Goal: Find specific page/section: Find specific page/section

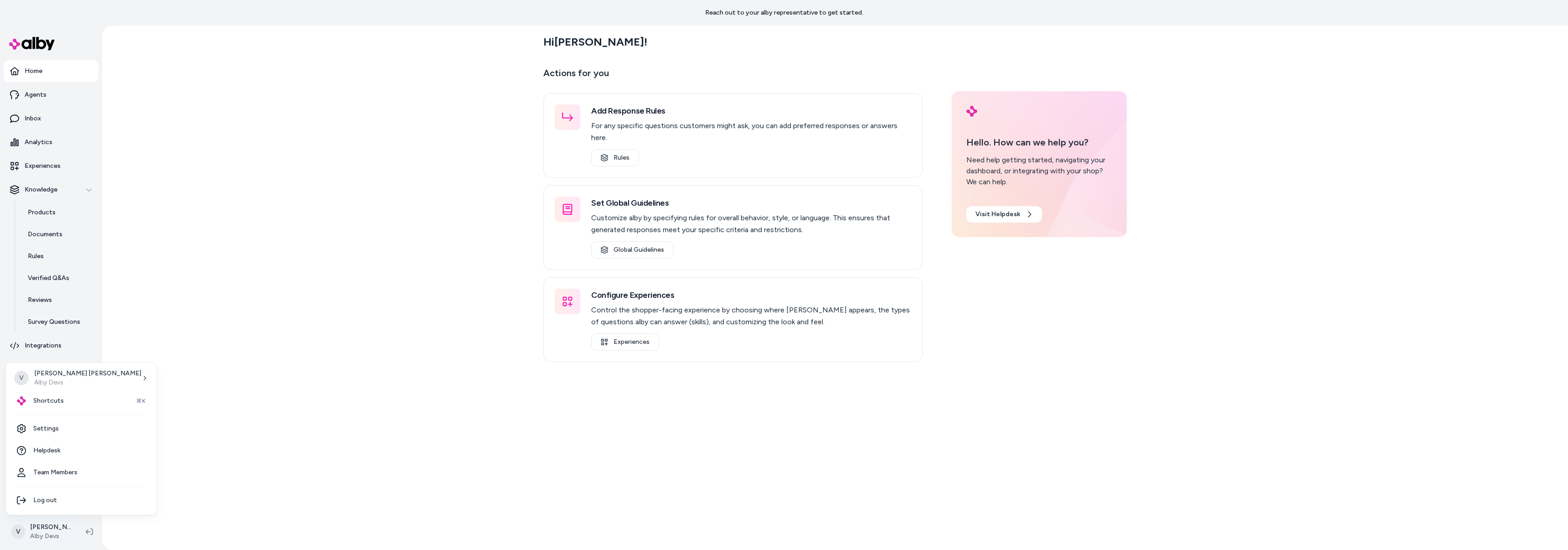
click at [26, 532] on html "Reach out to your alby representative to get started. Home Agents Inbox Analyti…" at bounding box center [784, 275] width 1568 height 550
click at [164, 409] on html "Reach out to your alby representative to get started. Home Agents Inbox Analyti…" at bounding box center [784, 275] width 1568 height 550
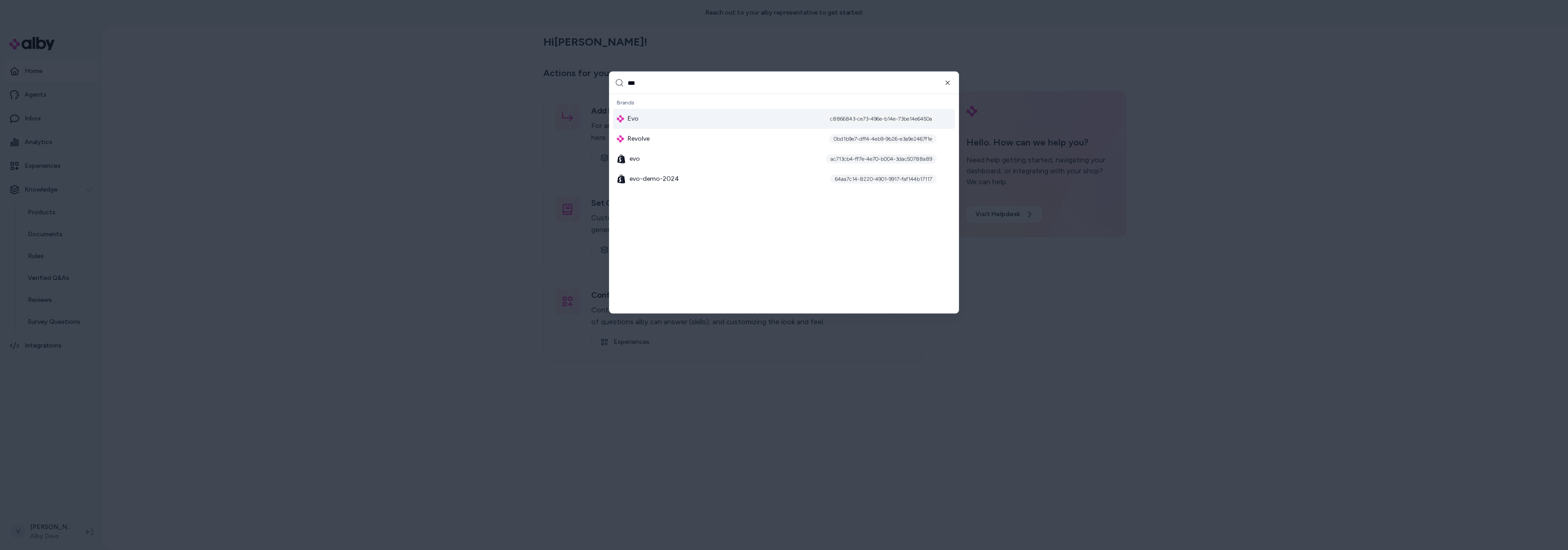
type input "***"
click at [656, 116] on div "Evo c8866843-ce73-496e-b14e-73be14e6450a" at bounding box center [784, 119] width 342 height 20
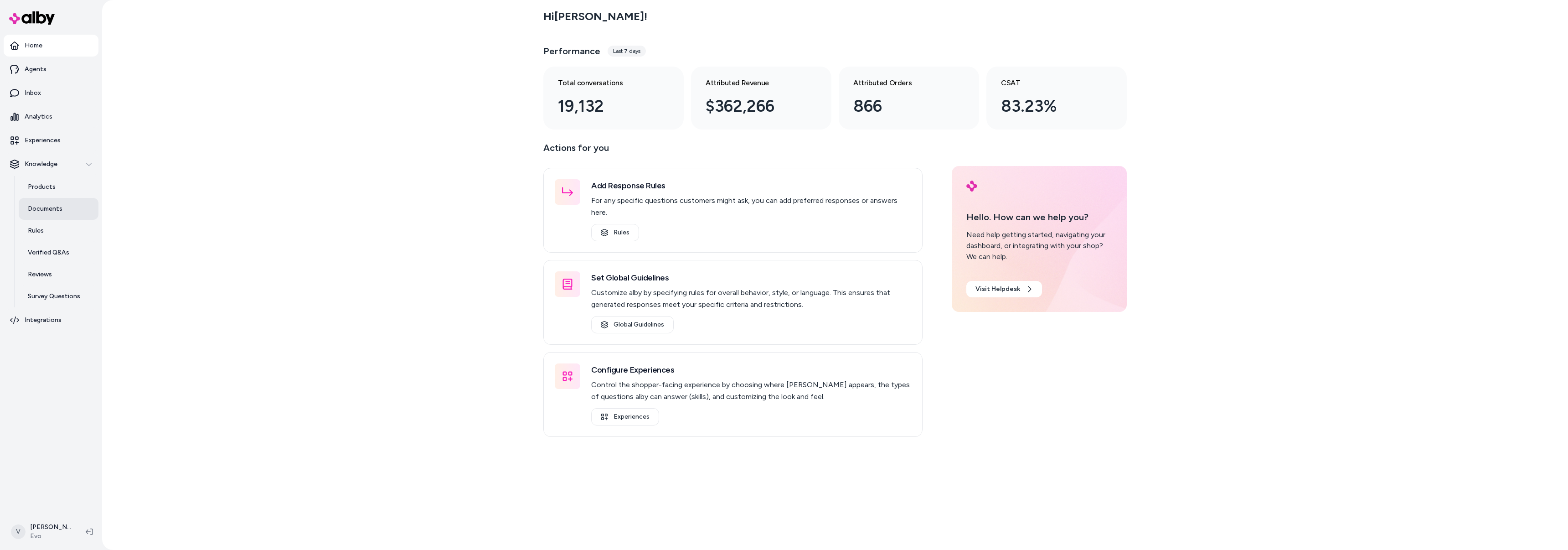
click at [37, 213] on p "Documents" at bounding box center [45, 208] width 35 height 9
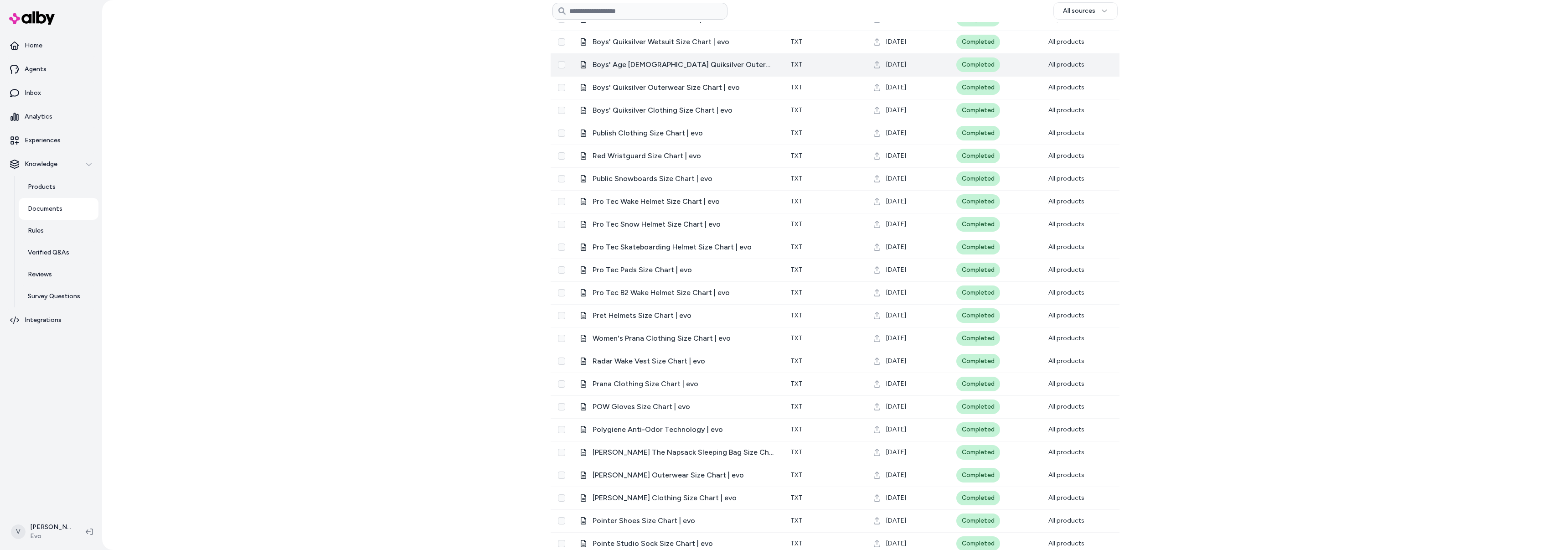
scroll to position [13692, 0]
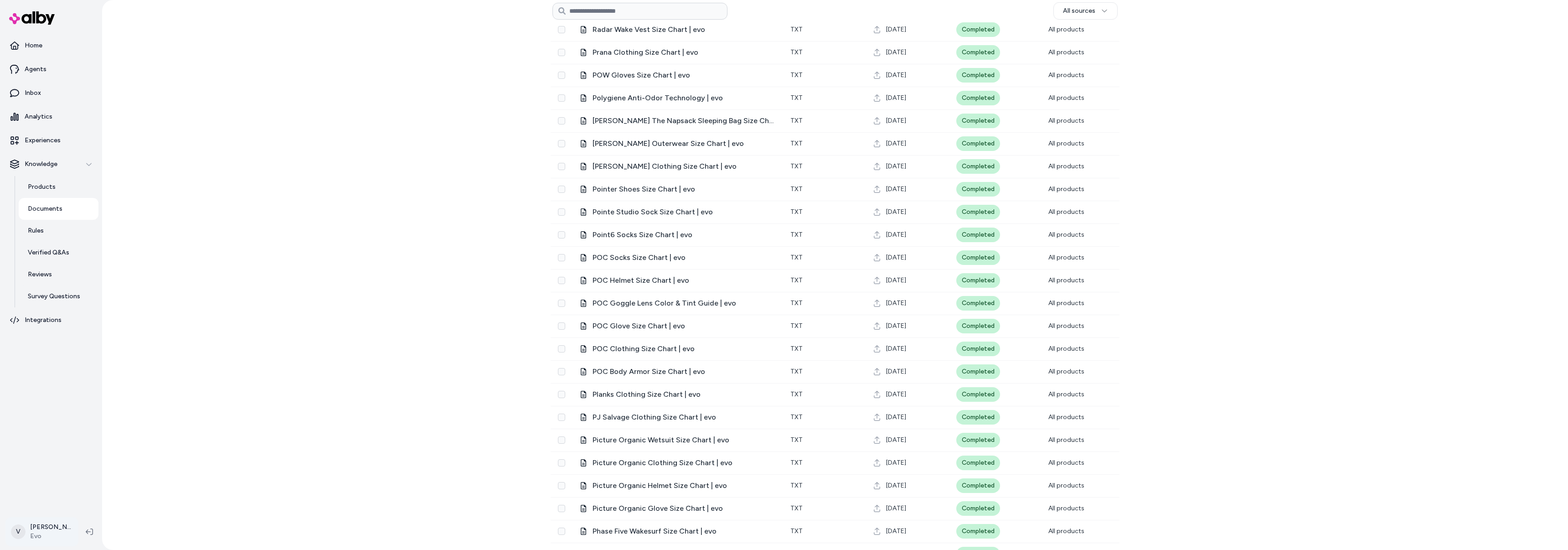
click at [45, 524] on html "Home Agents Inbox Analytics Experiences Knowledge Products Documents Rules Veri…" at bounding box center [784, 275] width 1568 height 550
click at [222, 421] on html "Home Agents Inbox Analytics Experiences Knowledge Products Documents Rules Veri…" at bounding box center [784, 275] width 1568 height 550
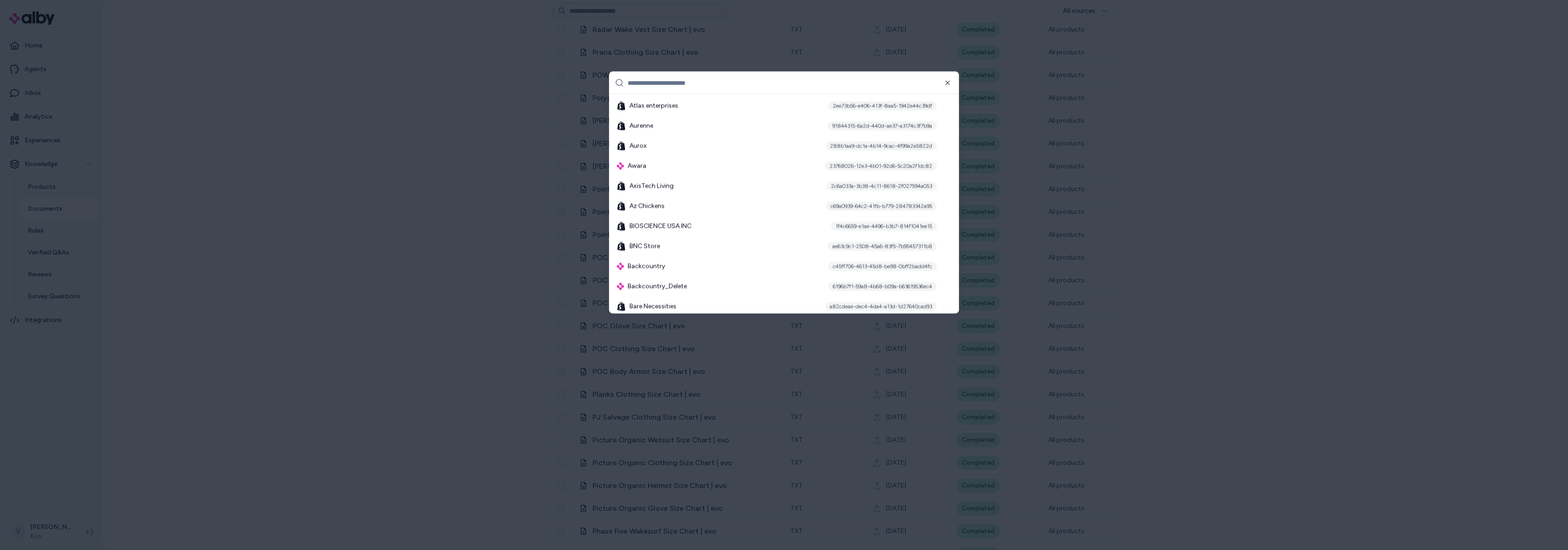
scroll to position [803, 0]
click at [698, 258] on div "Bed Bath and Beyond 475b416a-03bd-4b2e-919a-6bcc8a772872" at bounding box center [784, 254] width 342 height 20
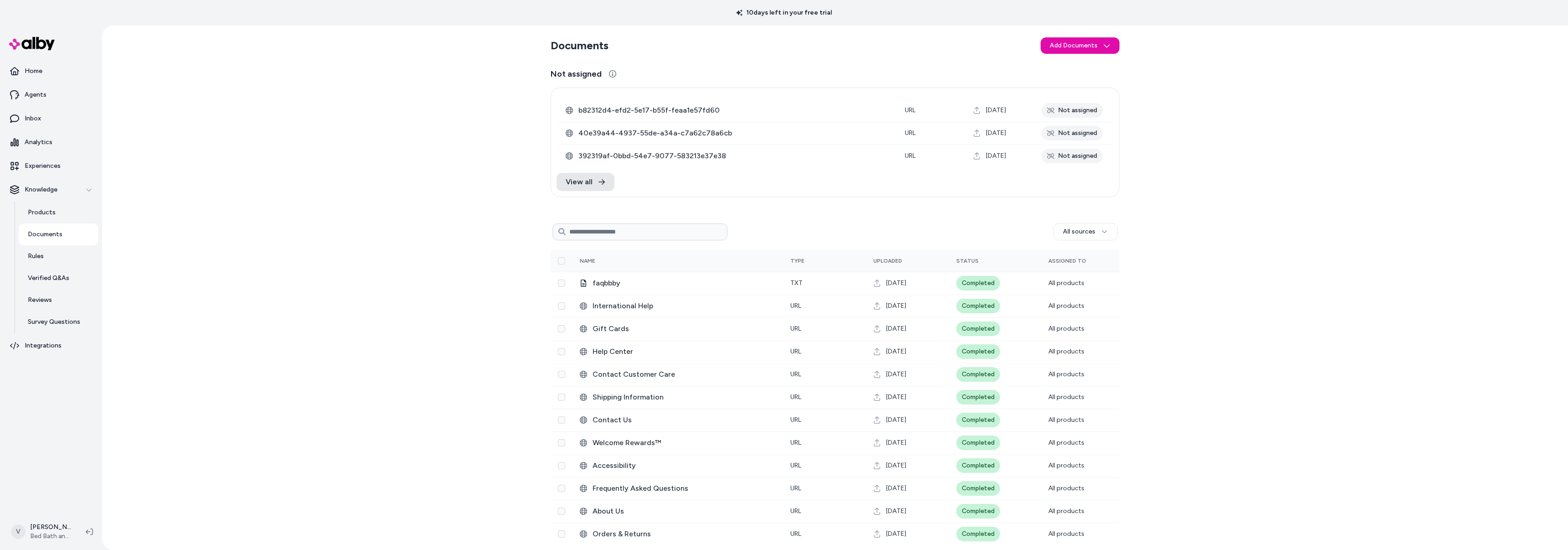
scroll to position [2, 0]
click at [585, 181] on span "View all" at bounding box center [579, 179] width 27 height 11
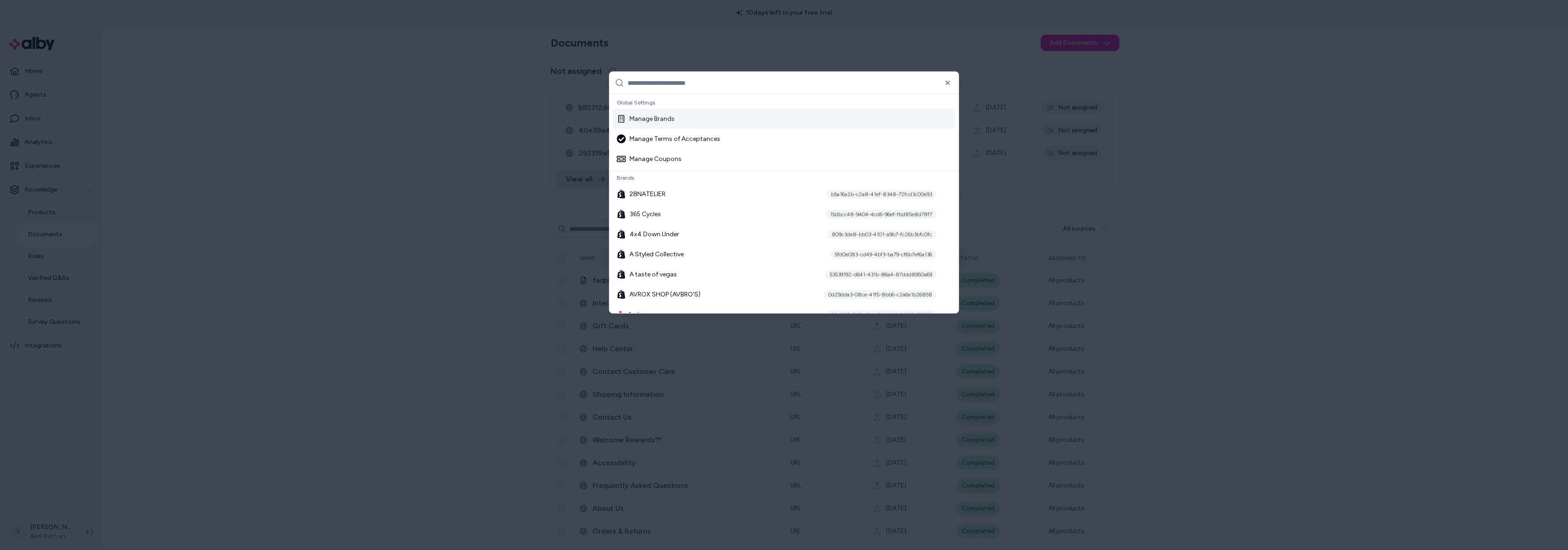
click at [393, 250] on div at bounding box center [784, 275] width 1568 height 550
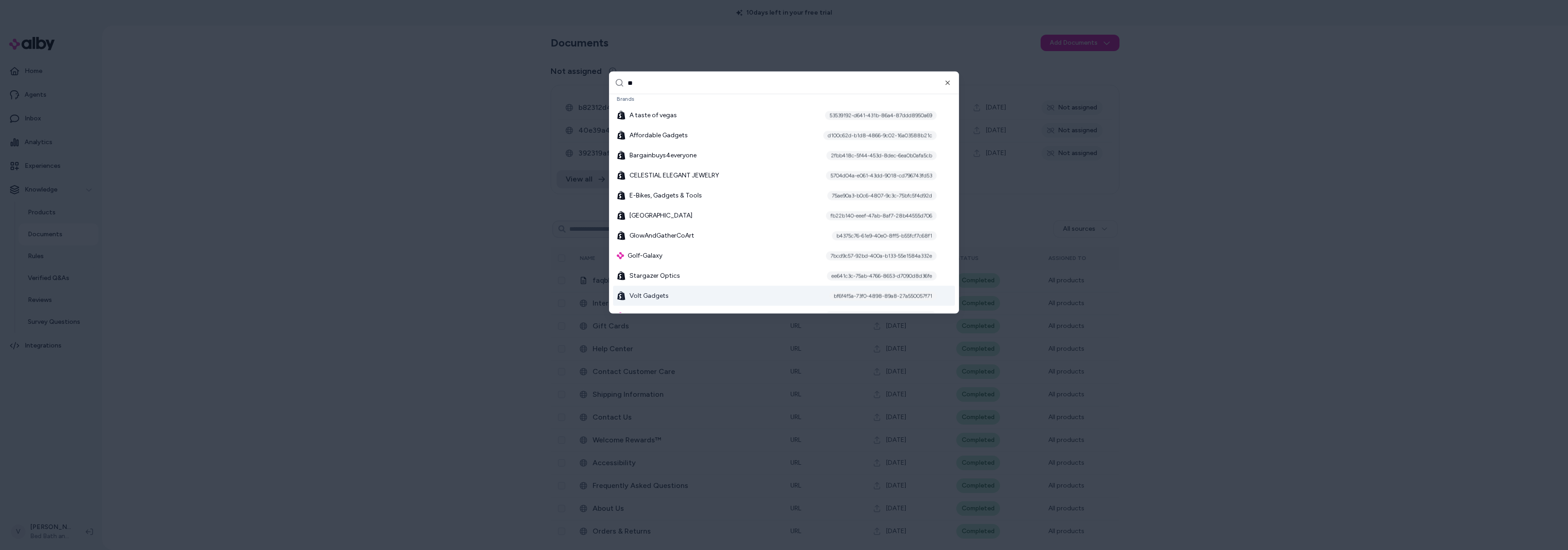
scroll to position [0, 0]
type input "*"
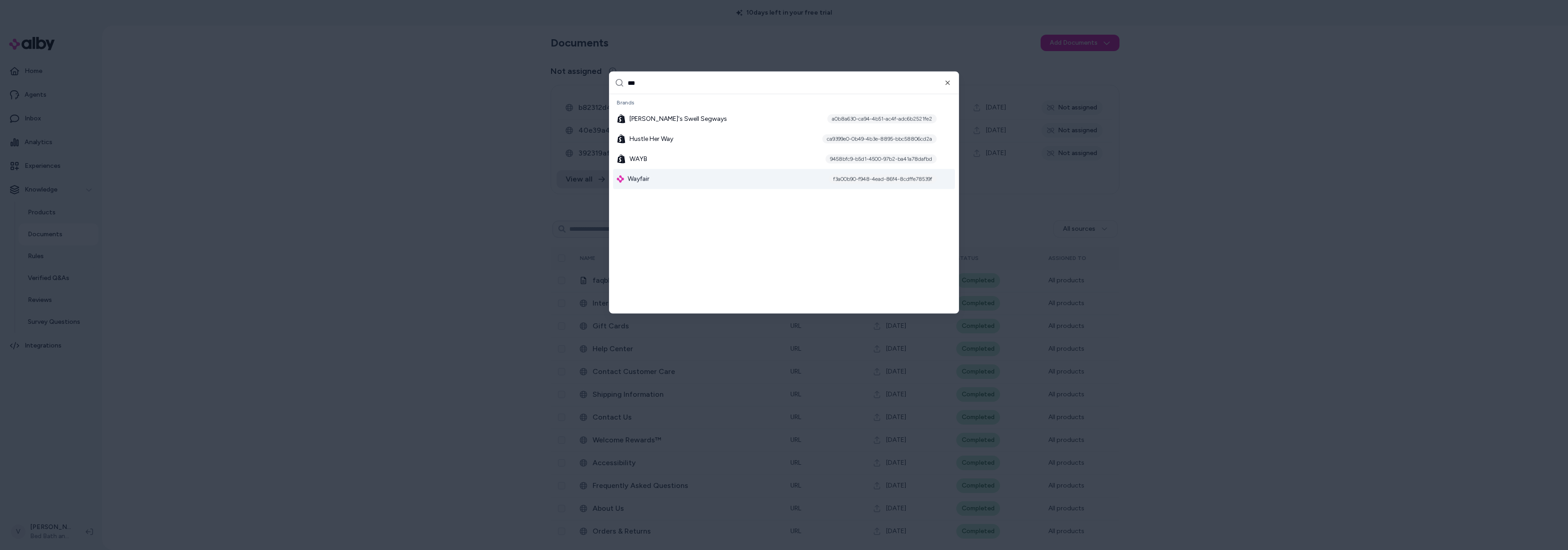
type input "***"
click at [665, 180] on div "Wayfair f3a00b90-f948-4ead-86f4-8cdffe78539f" at bounding box center [784, 179] width 342 height 20
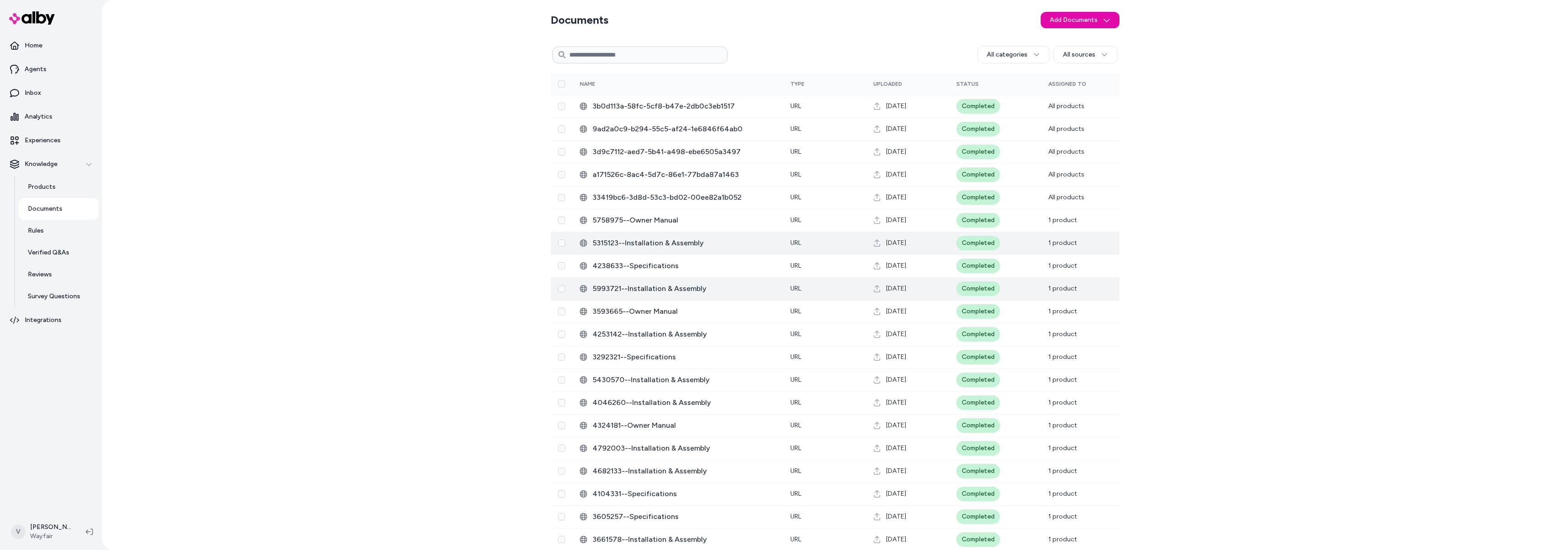
click at [657, 247] on span "5315123--Installation & Assembly" at bounding box center [684, 243] width 183 height 11
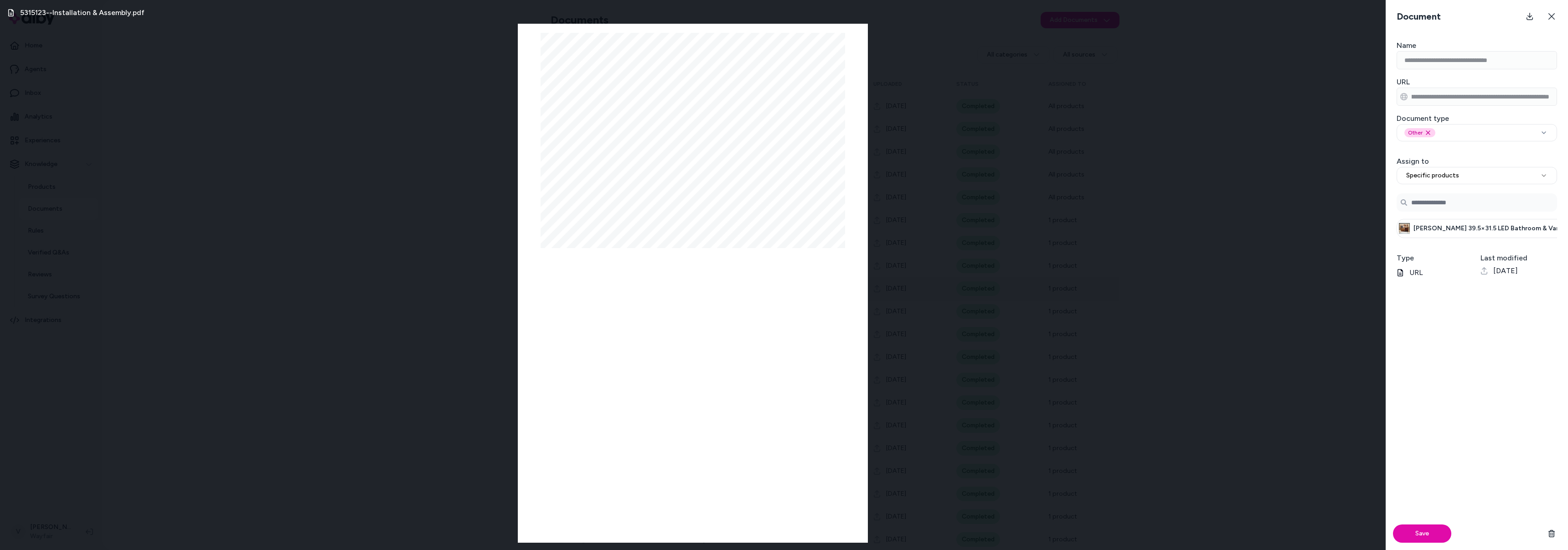
scroll to position [0, 219]
click at [1567, 99] on div "**********" at bounding box center [1477, 91] width 183 height 29
click at [1353, 97] on div "**********" at bounding box center [784, 275] width 1568 height 550
click at [1269, 196] on div "5315123--Installation & Assembly.pdf Page 1/1 Screws at the bottom of the mirro…" at bounding box center [693, 275] width 1385 height 550
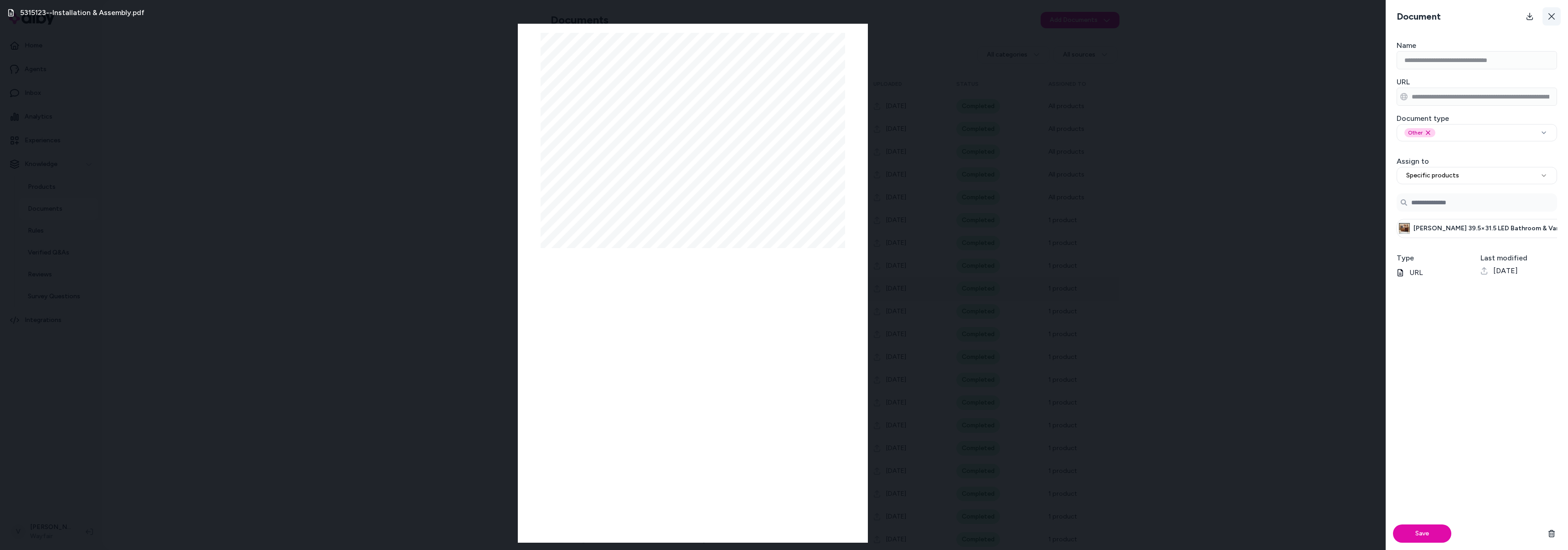
click at [1550, 18] on icon at bounding box center [1552, 16] width 7 height 7
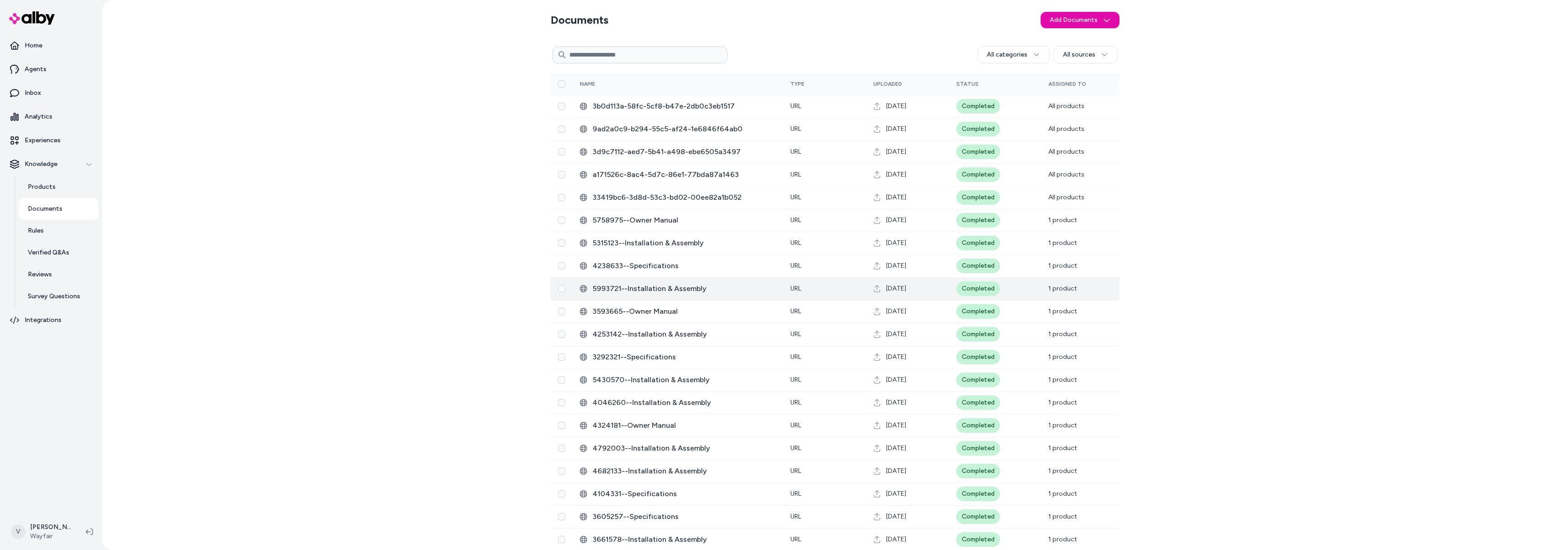
click at [662, 57] on input at bounding box center [640, 55] width 175 height 17
click at [331, 275] on div "Documents Add Documents All categories All sources 0 Selected Edit Multiple Nam…" at bounding box center [835, 275] width 1466 height 550
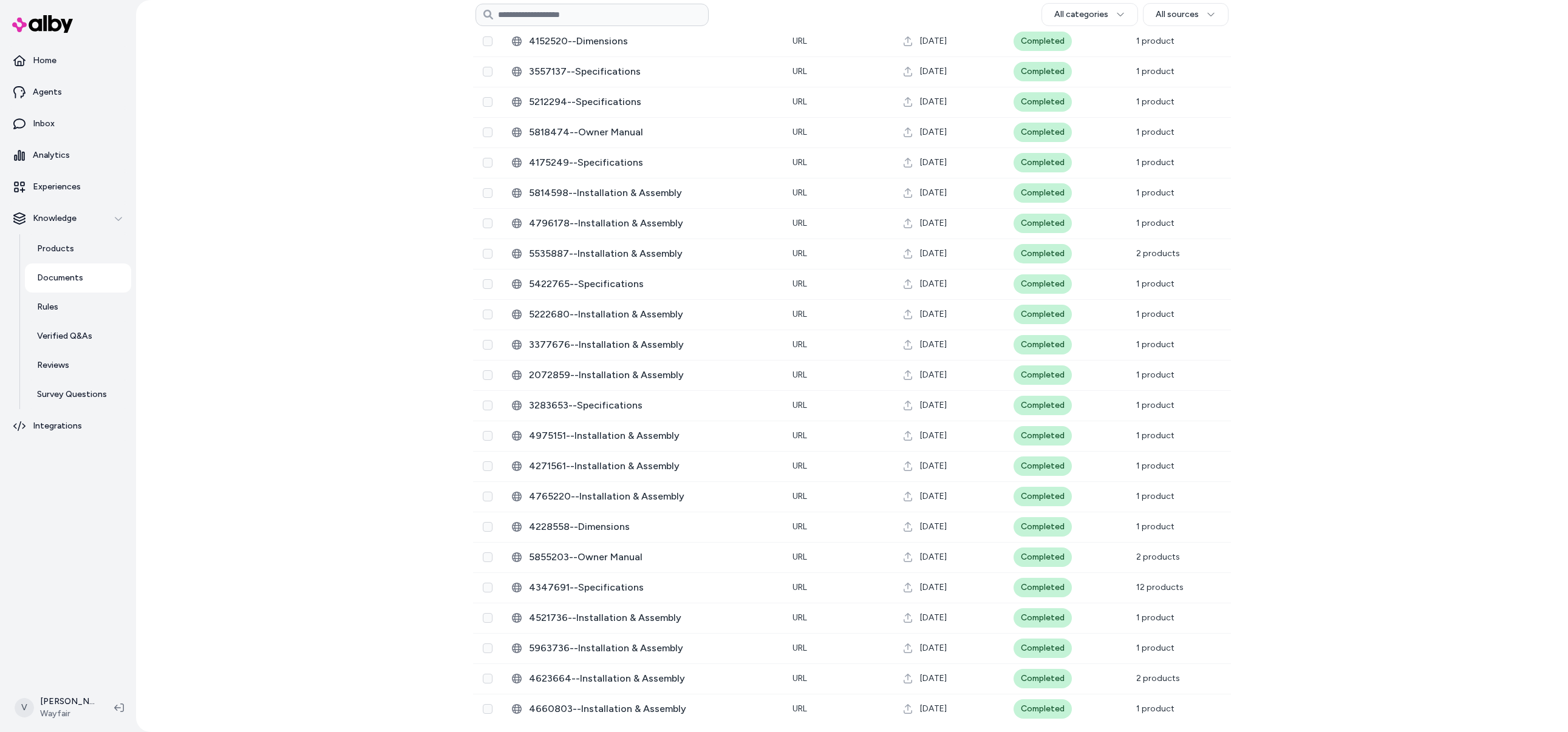
scroll to position [7296, 0]
click at [343, 563] on div "Documents Add Documents All categories All sources 0 Selected Edit Multiple Nam…" at bounding box center [853, 366] width 1433 height 732
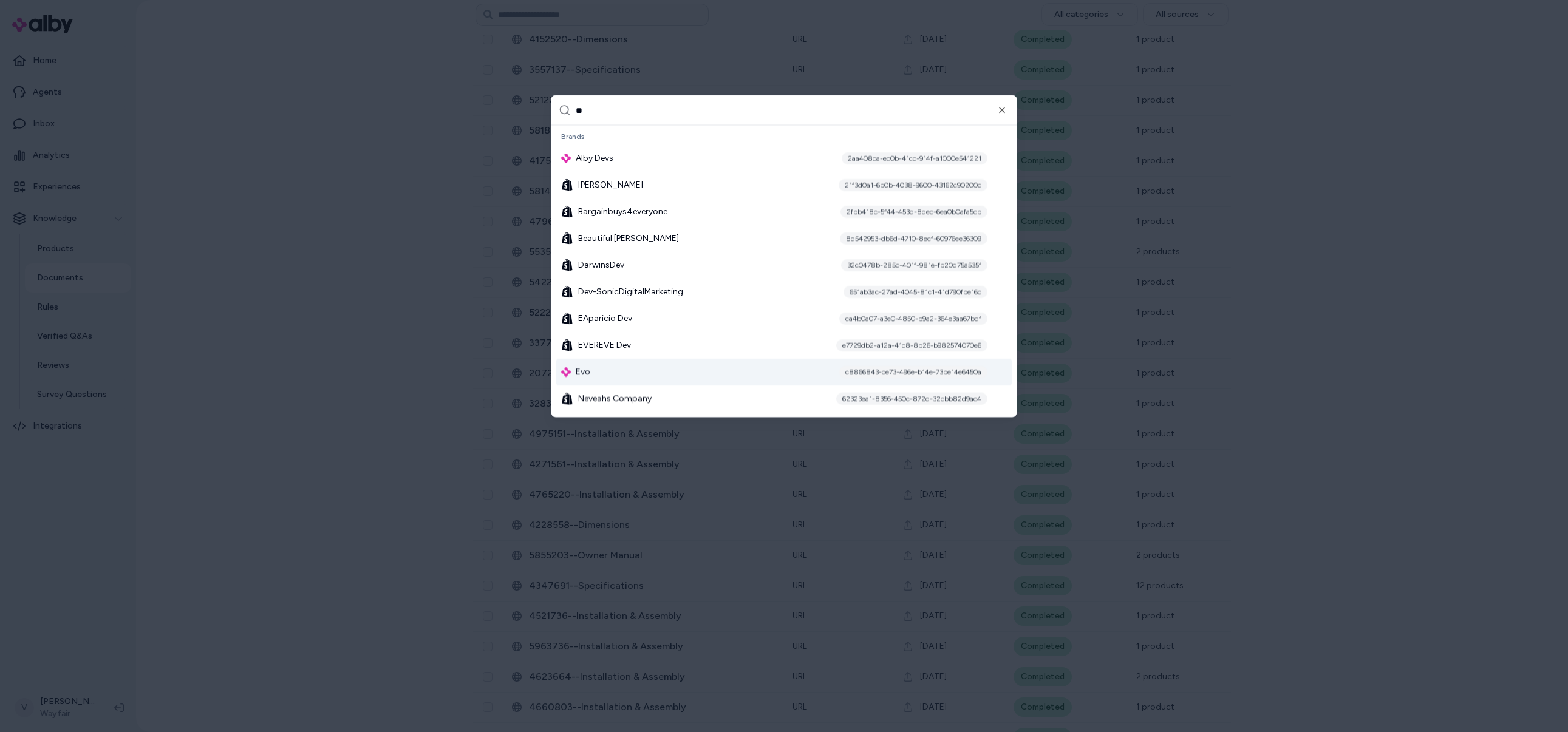
type input "**"
click at [619, 362] on div "Evo c8866843-ce73-496e-b14e-73be14e6450a" at bounding box center [784, 372] width 456 height 27
